Goal: Transaction & Acquisition: Purchase product/service

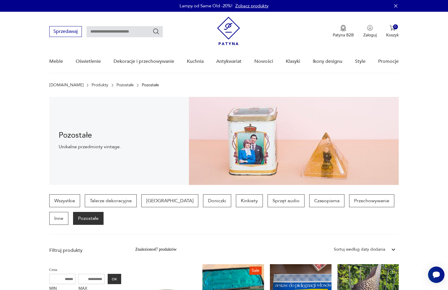
click at [112, 40] on div "Sprzedawaj Patyna B2B Zaloguj 0 Koszyk Twój koszyk ( 0 ) Brak produktów w koszy…" at bounding box center [223, 29] width 349 height 34
click at [112, 34] on input "text" at bounding box center [125, 31] width 76 height 11
type input "*"
type input "**********"
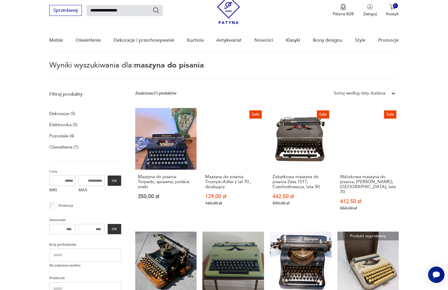
scroll to position [44, 0]
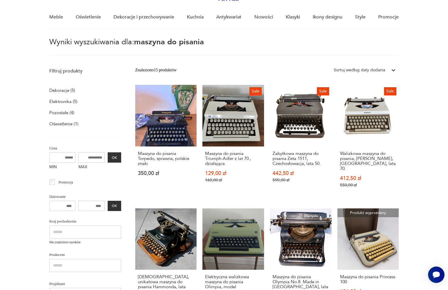
click at [377, 72] on div "Sortuj według daty dodania" at bounding box center [359, 70] width 51 height 6
click at [391, 111] on div "Sortuj według ceny (od największej)" at bounding box center [365, 110] width 68 height 13
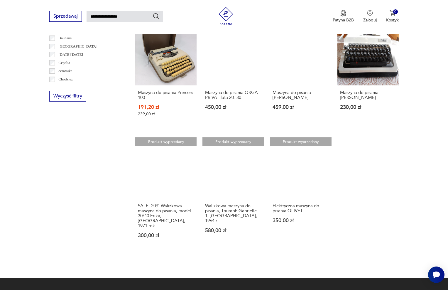
scroll to position [351, 0]
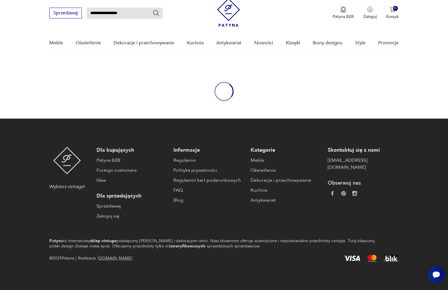
scroll to position [18, 0]
